Goal: Information Seeking & Learning: Learn about a topic

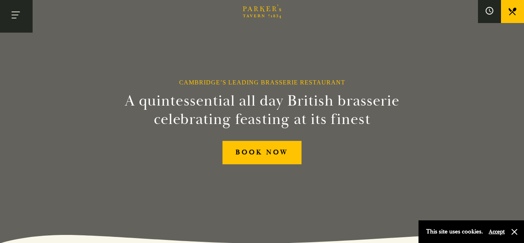
click at [14, 15] on button "Toggle navigation" at bounding box center [16, 16] width 33 height 33
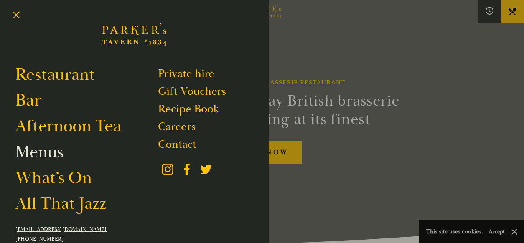
click at [32, 153] on link "Menus" at bounding box center [39, 151] width 48 height 21
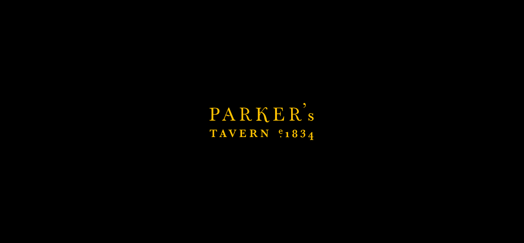
click at [32, 153] on div "Brasserie Restaurant [GEOGRAPHIC_DATA] | [PERSON_NAME] Tavern Cambridge [PERSON…" at bounding box center [262, 121] width 524 height 243
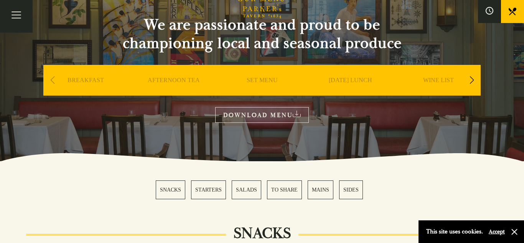
scroll to position [77, 0]
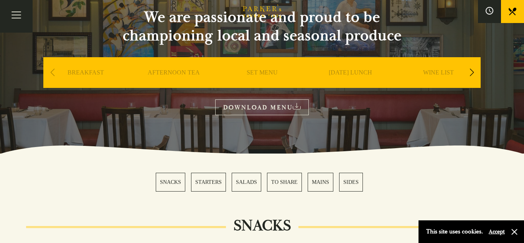
click at [314, 181] on link "MAINS" at bounding box center [320, 182] width 26 height 19
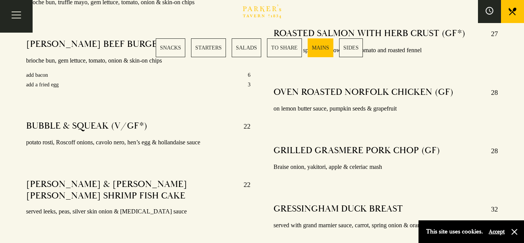
scroll to position [1467, 0]
